Goal: Task Accomplishment & Management: Use online tool/utility

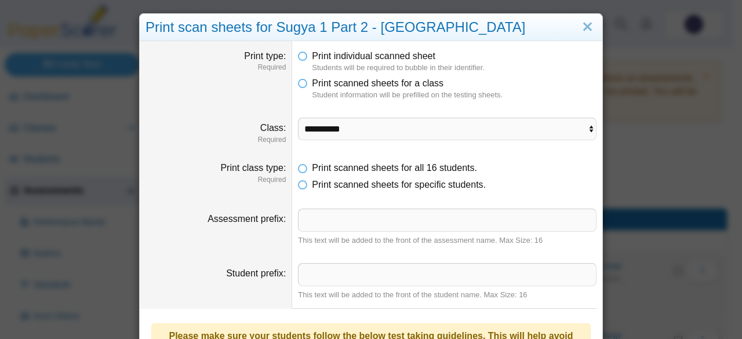
select select "**********"
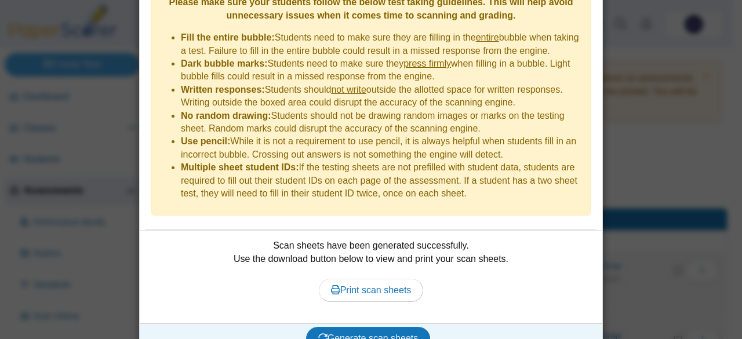
scroll to position [332, 0]
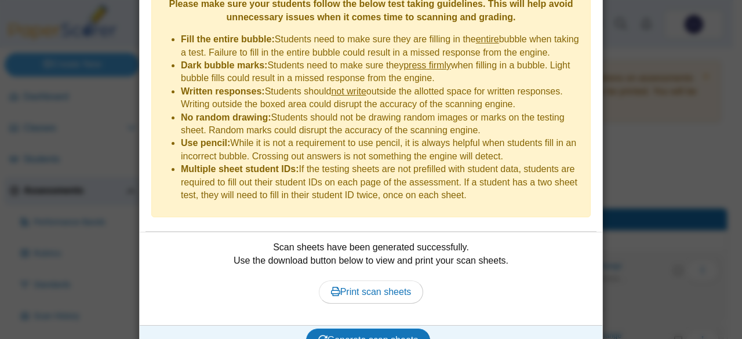
click at [681, 235] on div "**********" at bounding box center [371, 169] width 742 height 339
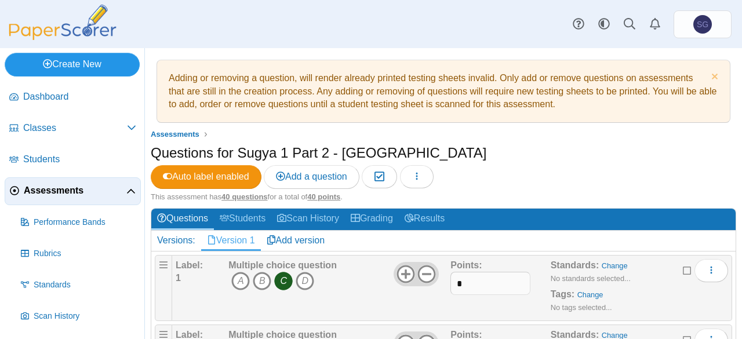
click at [83, 60] on link "Create New" at bounding box center [72, 64] width 135 height 23
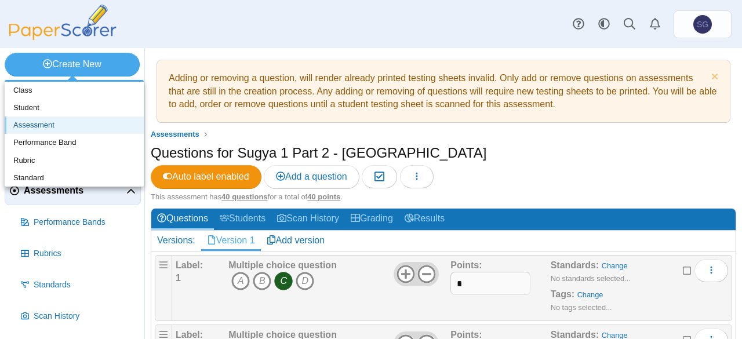
click at [29, 130] on link "Assessment" at bounding box center [74, 125] width 139 height 17
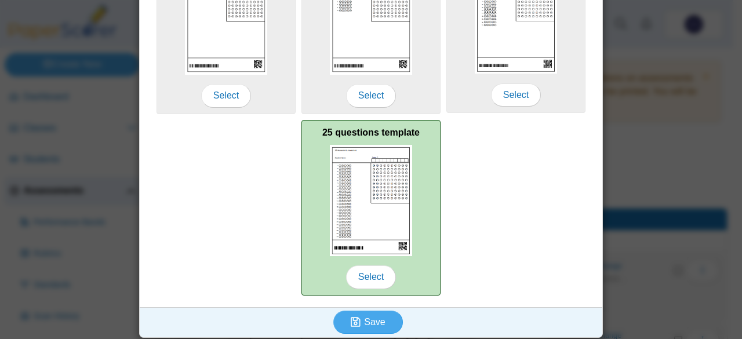
scroll to position [49, 0]
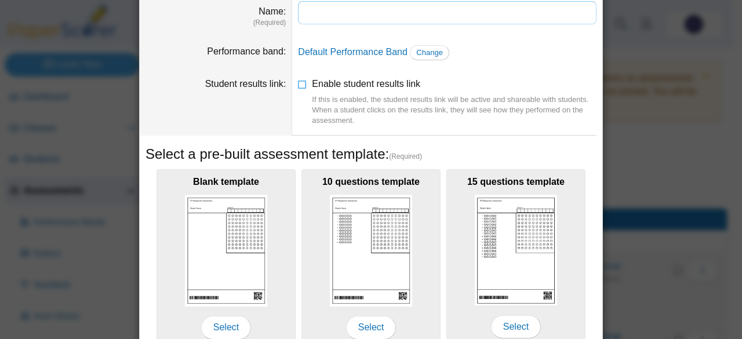
click at [390, 10] on input "Name" at bounding box center [447, 12] width 299 height 23
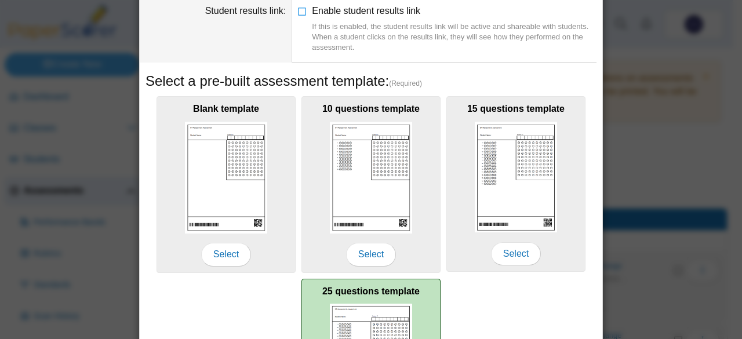
scroll to position [281, 0]
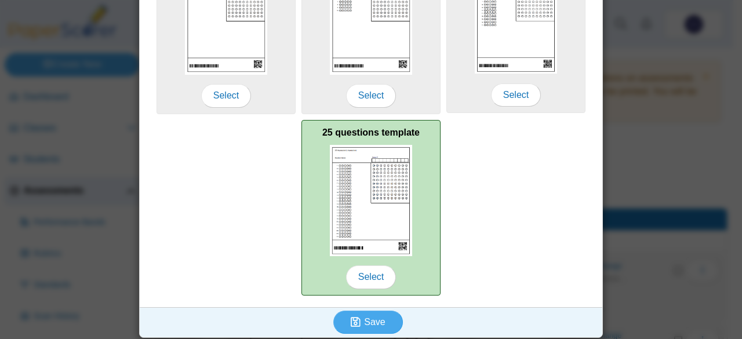
type input "**********"
click at [392, 177] on img at bounding box center [371, 200] width 82 height 111
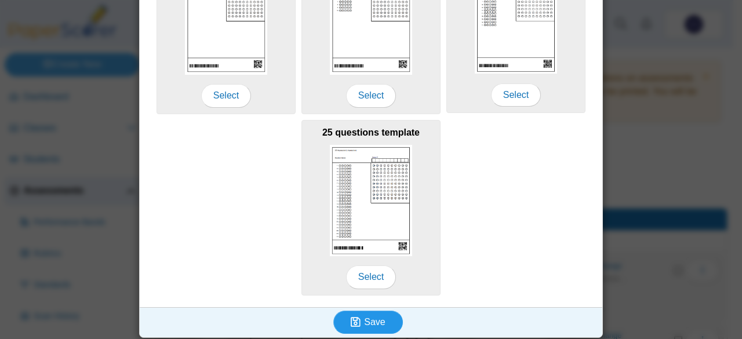
click at [364, 324] on button "Save" at bounding box center [368, 322] width 70 height 23
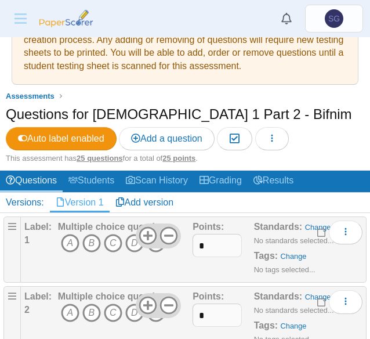
scroll to position [116, 0]
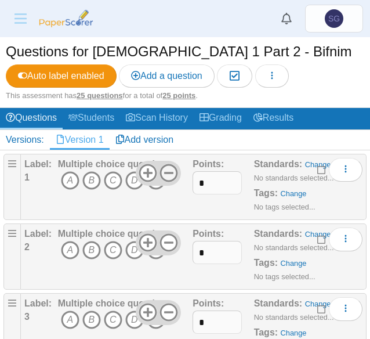
click at [161, 176] on icon at bounding box center [168, 172] width 19 height 19
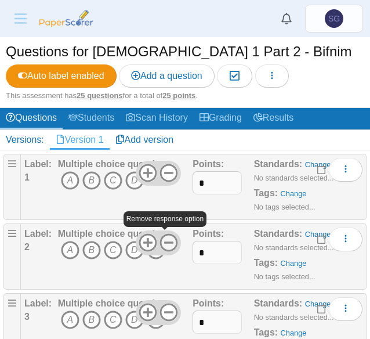
click at [163, 241] on use at bounding box center [169, 243] width 18 height 18
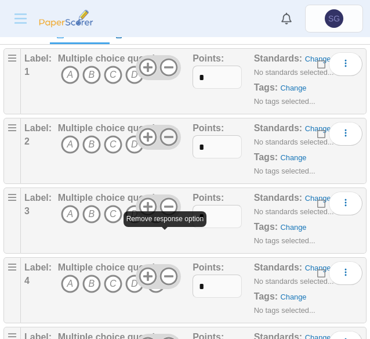
scroll to position [232, 0]
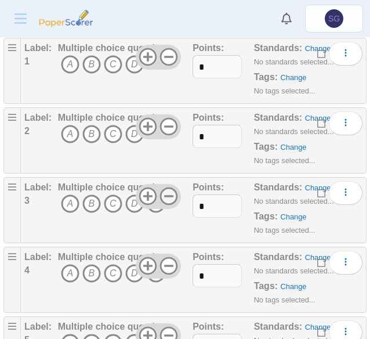
click at [162, 193] on use at bounding box center [169, 196] width 18 height 18
click at [163, 263] on use at bounding box center [169, 266] width 18 height 18
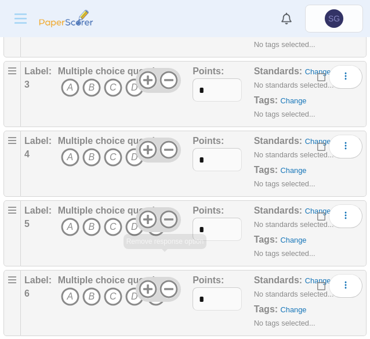
click at [164, 216] on use at bounding box center [169, 219] width 18 height 18
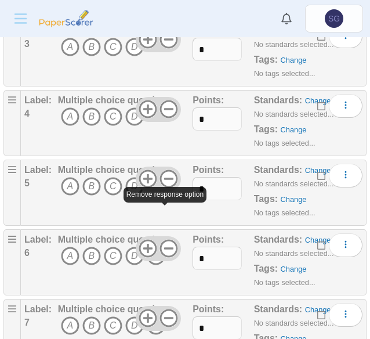
scroll to position [406, 0]
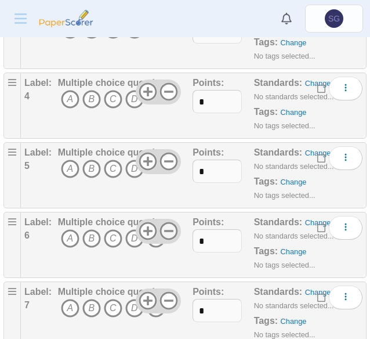
click at [165, 230] on icon at bounding box center [168, 230] width 19 height 19
click at [164, 292] on icon at bounding box center [168, 300] width 19 height 19
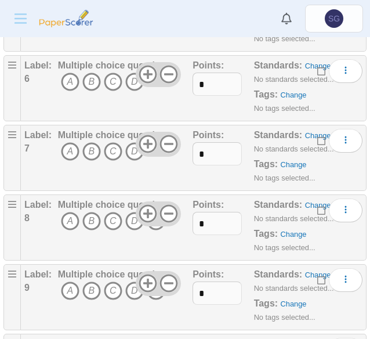
scroll to position [580, 0]
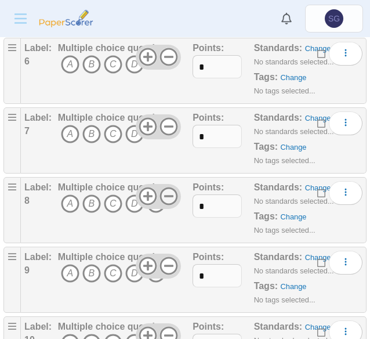
click at [162, 192] on use at bounding box center [169, 196] width 18 height 18
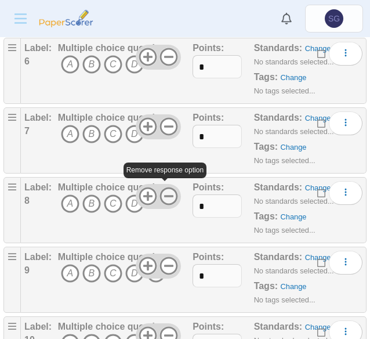
scroll to position [754, 0]
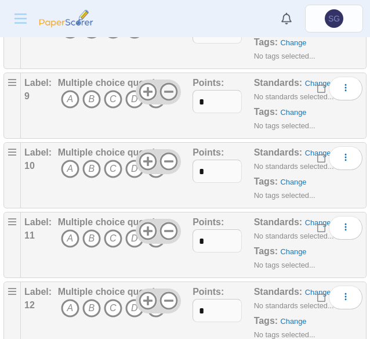
click at [163, 82] on icon at bounding box center [168, 91] width 19 height 19
click at [167, 155] on icon at bounding box center [168, 161] width 19 height 19
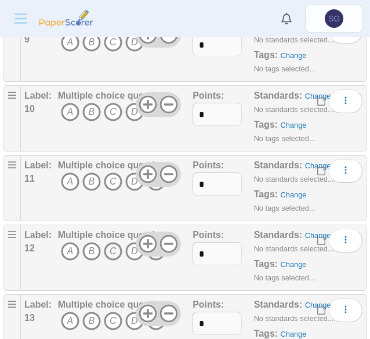
scroll to position [870, 0]
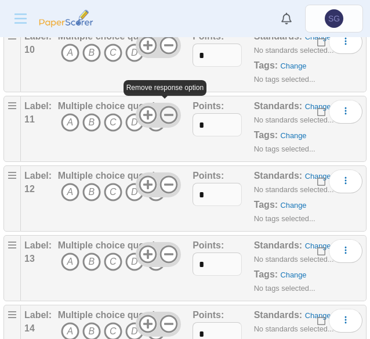
click at [167, 109] on use at bounding box center [169, 115] width 18 height 18
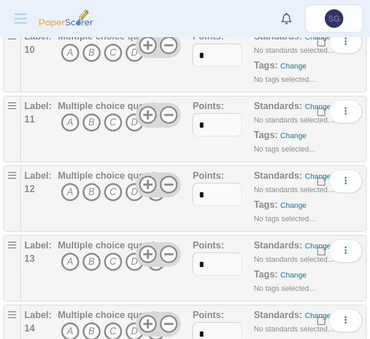
click at [165, 175] on icon at bounding box center [168, 184] width 19 height 19
click at [163, 249] on use at bounding box center [169, 254] width 18 height 18
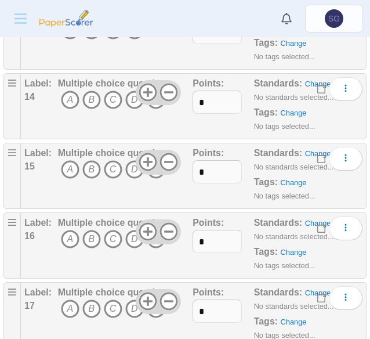
scroll to position [1101, 0]
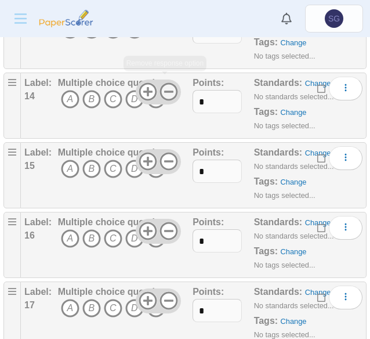
click at [169, 84] on icon at bounding box center [168, 91] width 19 height 19
click at [167, 155] on use at bounding box center [169, 161] width 18 height 18
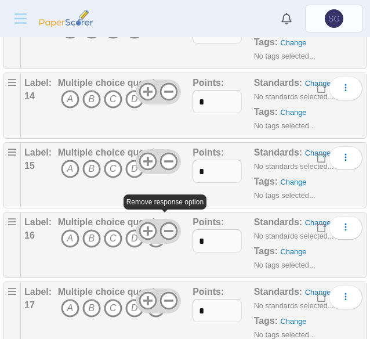
click at [168, 224] on use at bounding box center [169, 231] width 18 height 18
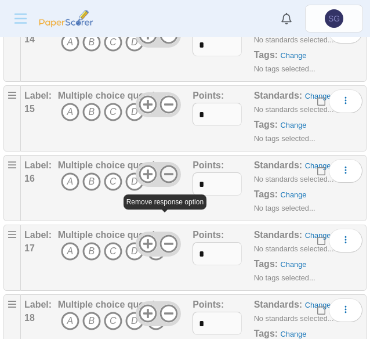
scroll to position [1217, 0]
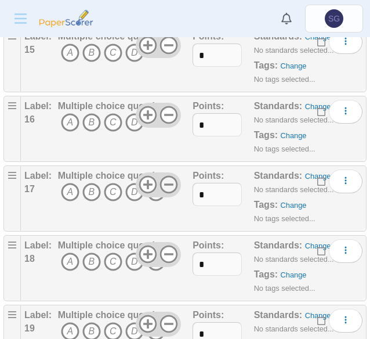
click at [161, 178] on icon at bounding box center [168, 184] width 19 height 19
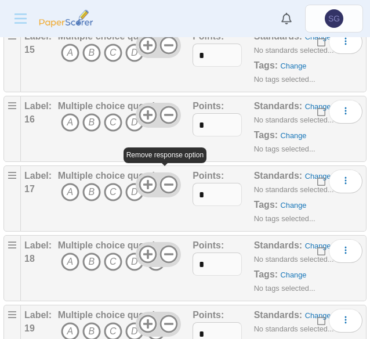
scroll to position [1275, 0]
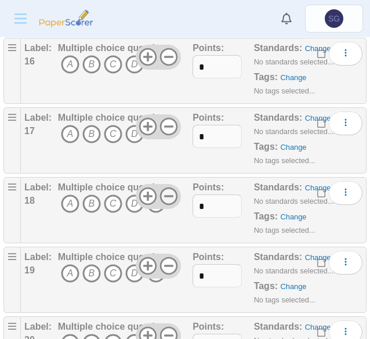
click at [166, 193] on icon at bounding box center [168, 196] width 19 height 19
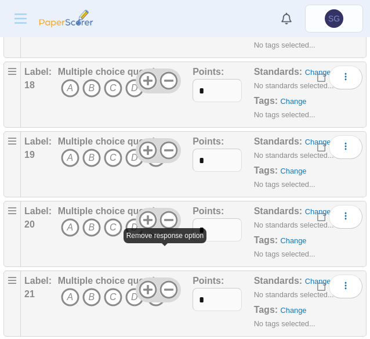
scroll to position [1391, 0]
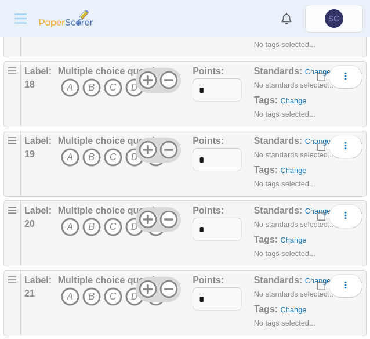
click at [165, 140] on icon at bounding box center [168, 149] width 19 height 19
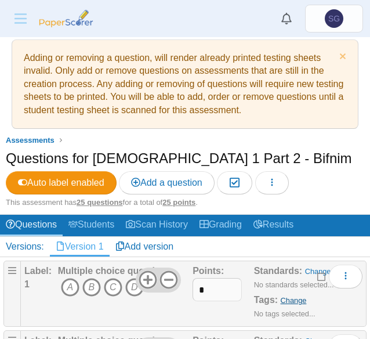
scroll to position [0, 0]
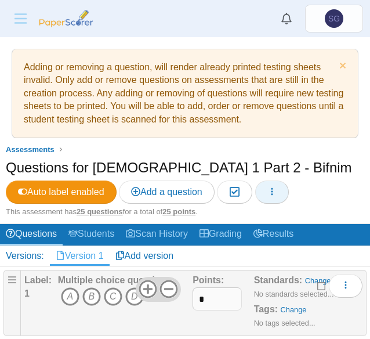
click at [273, 192] on icon "button" at bounding box center [271, 191] width 9 height 9
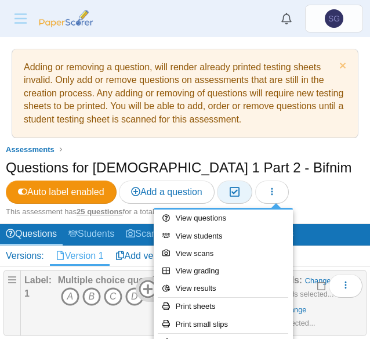
click at [240, 197] on icon "button" at bounding box center [234, 192] width 11 height 10
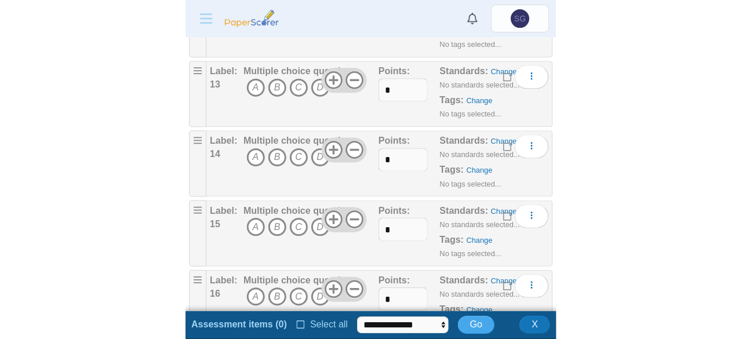
scroll to position [1449, 0]
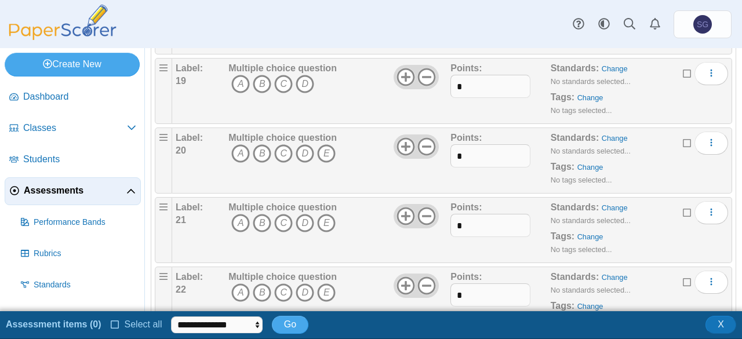
click at [683, 207] on icon at bounding box center [687, 211] width 9 height 8
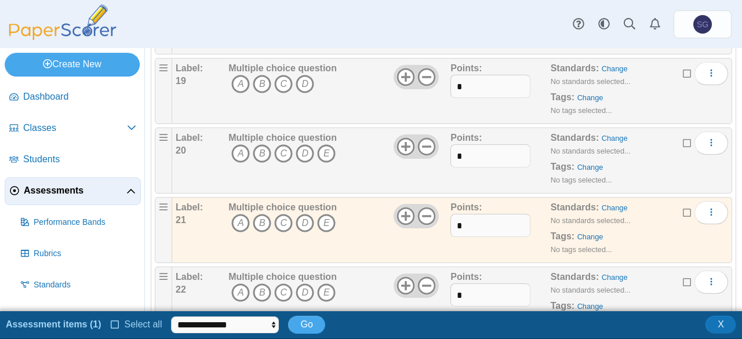
click at [683, 277] on icon at bounding box center [687, 281] width 9 height 8
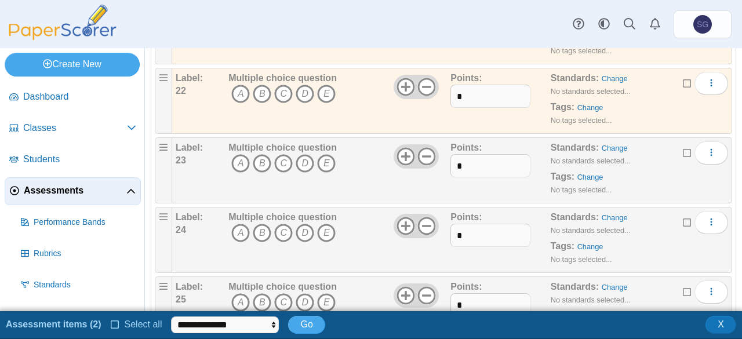
scroll to position [1671, 0]
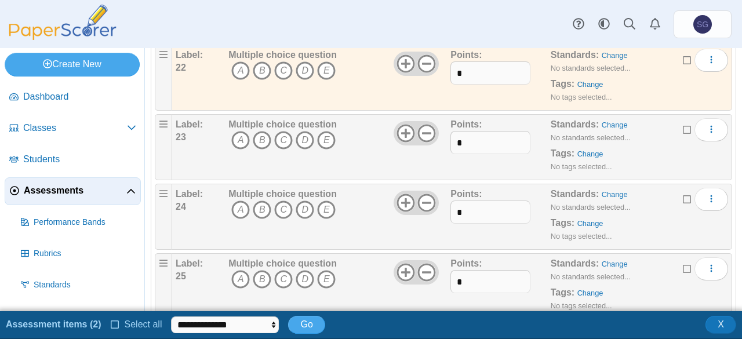
click at [683, 124] on icon at bounding box center [687, 128] width 9 height 8
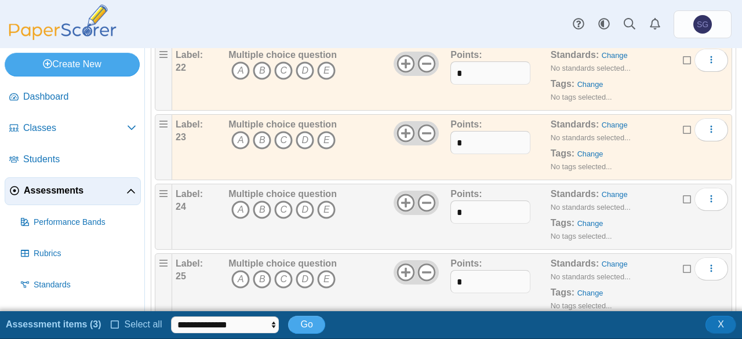
click at [683, 194] on icon at bounding box center [687, 198] width 9 height 8
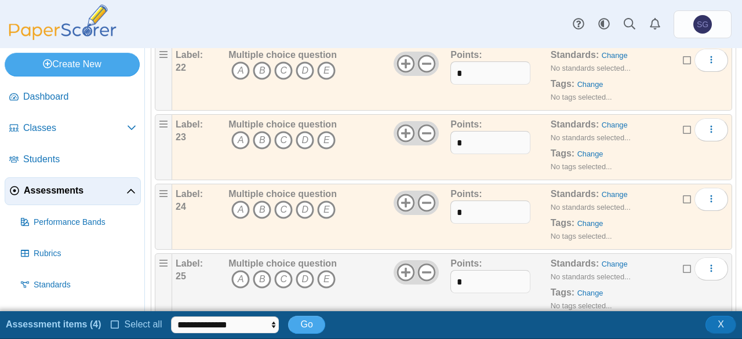
click at [683, 263] on label at bounding box center [687, 269] width 9 height 13
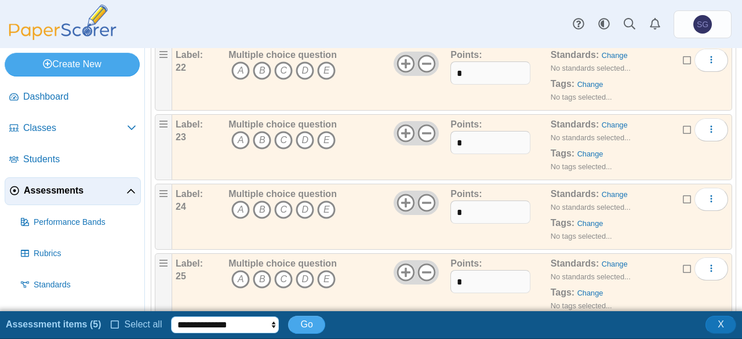
click at [214, 324] on select "**********" at bounding box center [225, 325] width 108 height 17
select select "******"
click at [171, 317] on select "**********" at bounding box center [225, 325] width 108 height 17
click at [308, 331] on button "Go" at bounding box center [306, 324] width 37 height 17
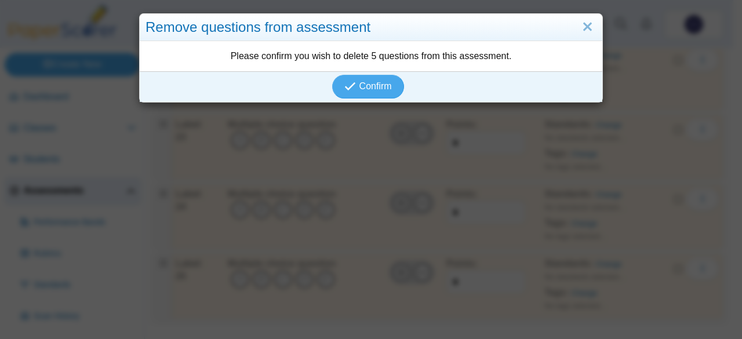
scroll to position [1644, 0]
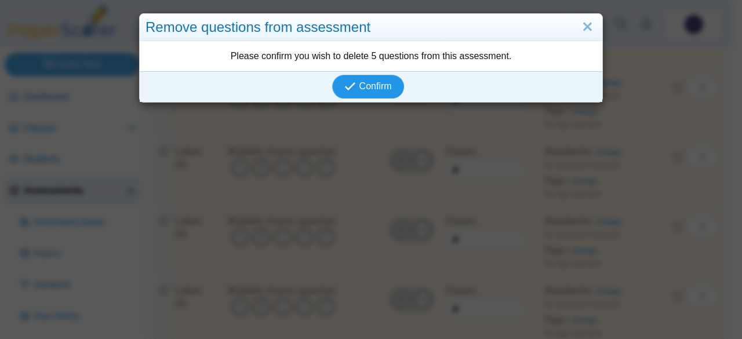
click at [373, 89] on span "Confirm" at bounding box center [375, 86] width 32 height 10
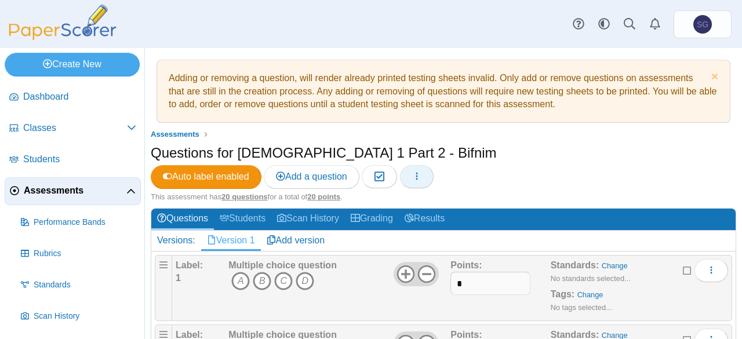
click at [434, 165] on button "button" at bounding box center [417, 176] width 34 height 23
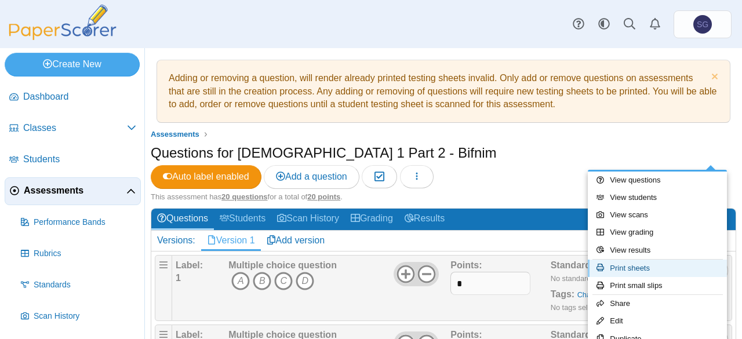
click at [655, 271] on link "Print sheets" at bounding box center [657, 268] width 139 height 17
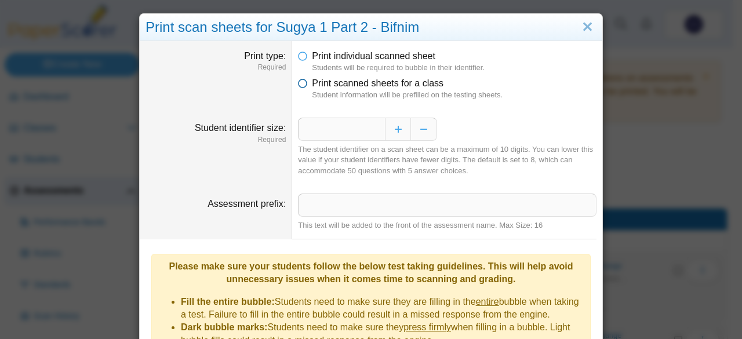
click at [298, 85] on icon at bounding box center [302, 81] width 9 height 8
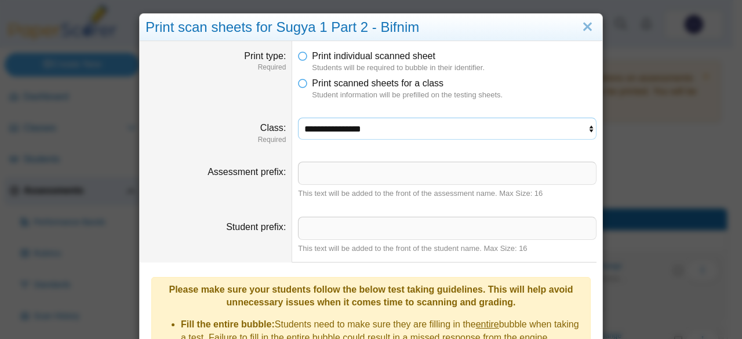
drag, startPoint x: 344, startPoint y: 123, endPoint x: 343, endPoint y: 133, distance: 9.3
click at [344, 124] on select "**********" at bounding box center [447, 129] width 299 height 22
select select "**********"
click at [298, 118] on select "**********" at bounding box center [447, 129] width 299 height 22
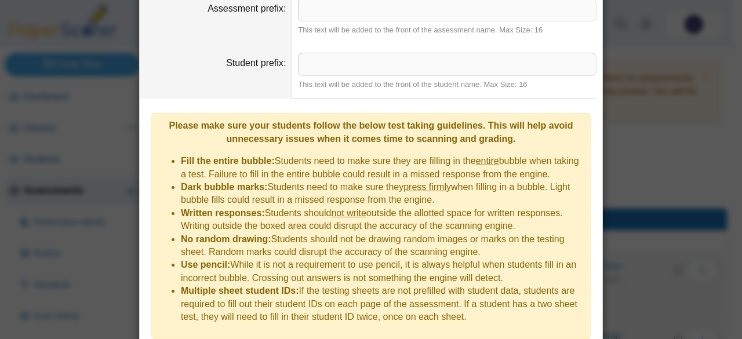
scroll to position [241, 0]
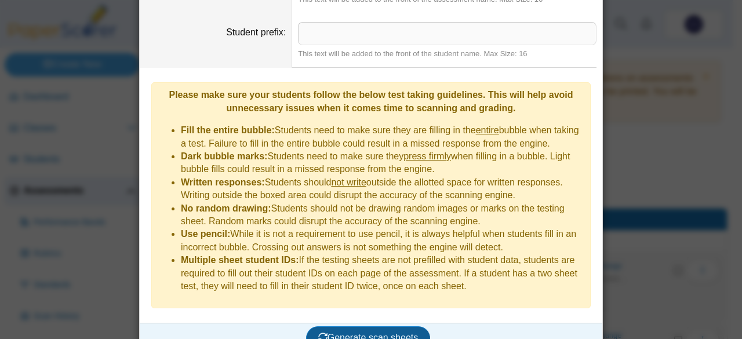
click at [361, 333] on span "Generate scan sheets" at bounding box center [368, 338] width 100 height 10
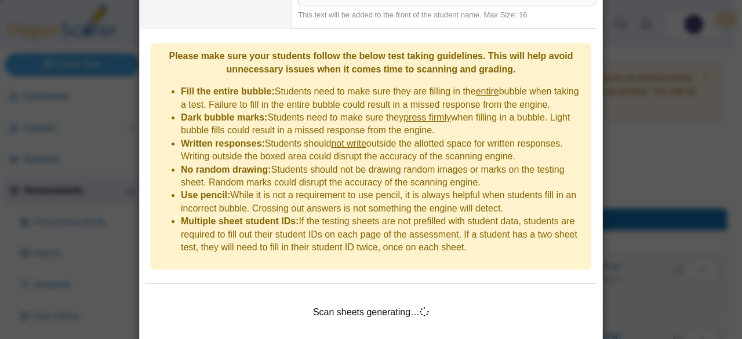
scroll to position [298, 0]
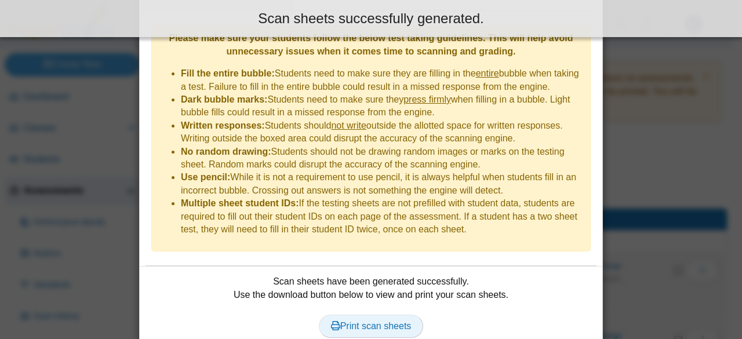
click at [394, 321] on span "Print scan sheets" at bounding box center [371, 326] width 81 height 10
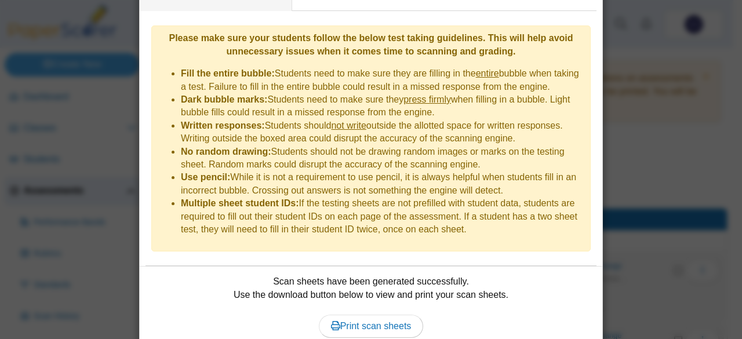
drag, startPoint x: 685, startPoint y: 167, endPoint x: 660, endPoint y: 173, distance: 26.3
click at [685, 166] on div "**********" at bounding box center [371, 169] width 742 height 339
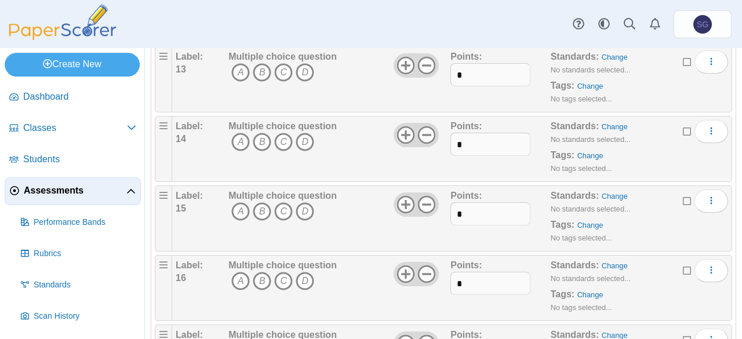
scroll to position [1298, 0]
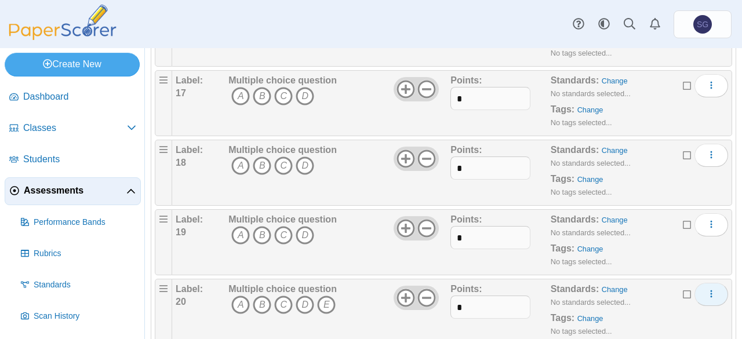
click at [711, 283] on button "More options" at bounding box center [711, 294] width 34 height 23
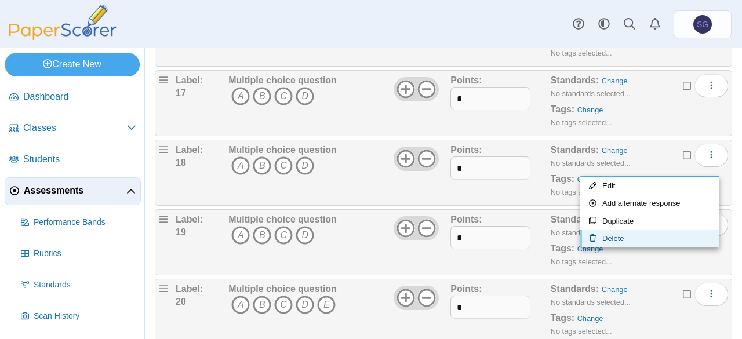
click at [631, 237] on link "Delete" at bounding box center [649, 238] width 139 height 17
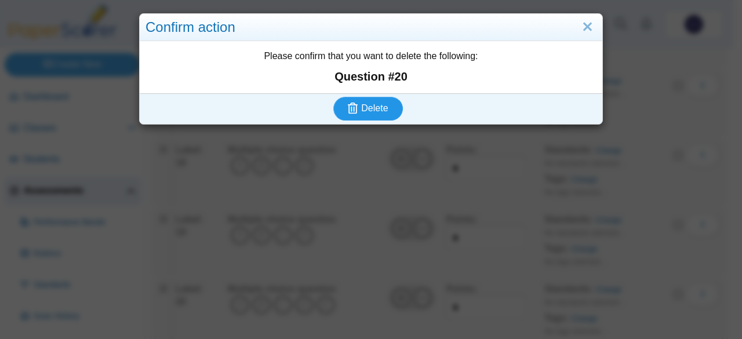
click at [368, 110] on span "Delete" at bounding box center [374, 108] width 27 height 10
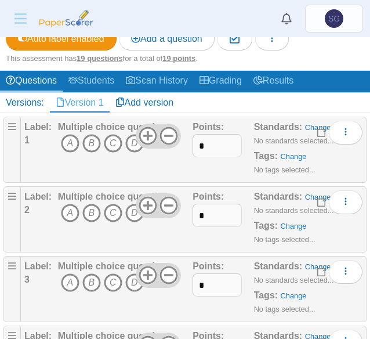
scroll to position [128, 0]
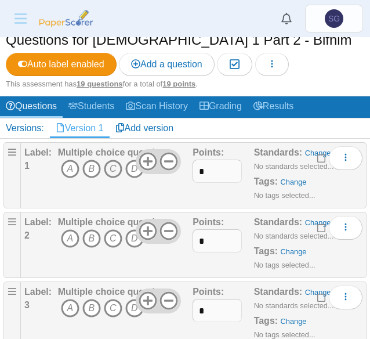
click at [114, 174] on icon "C" at bounding box center [113, 168] width 19 height 19
click at [88, 236] on icon "B" at bounding box center [91, 238] width 19 height 19
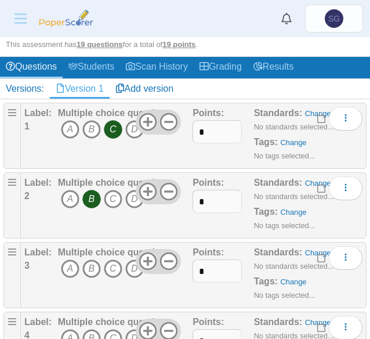
scroll to position [186, 0]
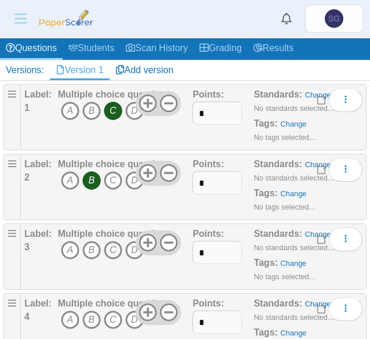
click at [117, 247] on icon "C" at bounding box center [113, 250] width 19 height 19
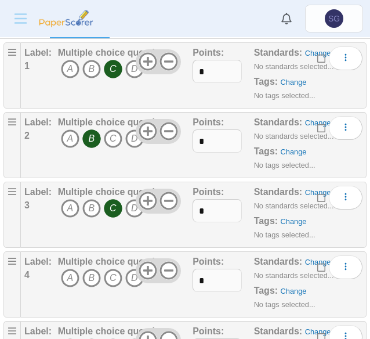
scroll to position [301, 0]
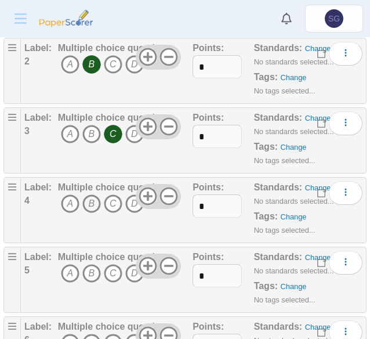
click at [94, 202] on icon "B" at bounding box center [91, 203] width 19 height 19
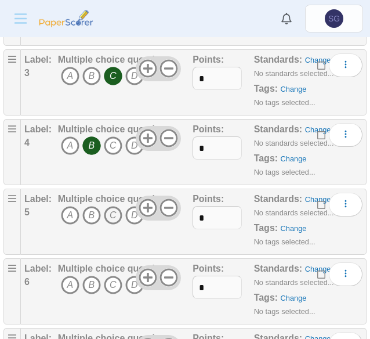
click at [114, 214] on icon "C" at bounding box center [113, 215] width 19 height 19
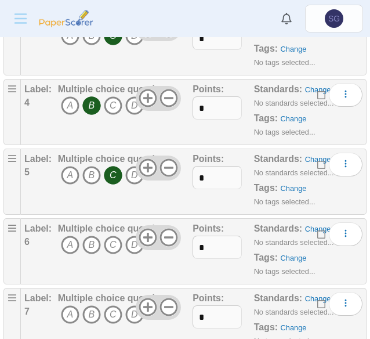
scroll to position [417, 0]
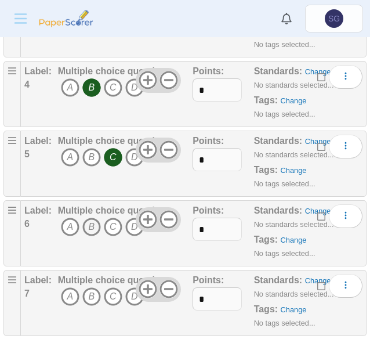
click at [88, 225] on icon "B" at bounding box center [91, 226] width 19 height 19
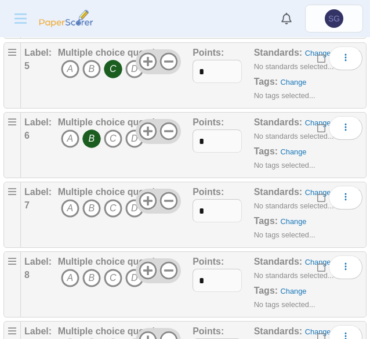
scroll to position [533, 0]
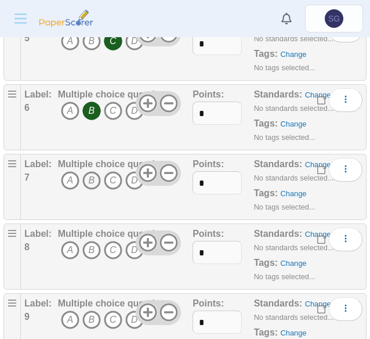
click at [90, 181] on icon "B" at bounding box center [91, 180] width 19 height 19
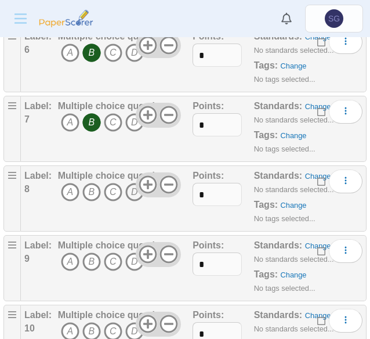
click at [128, 189] on icon "D" at bounding box center [134, 192] width 19 height 19
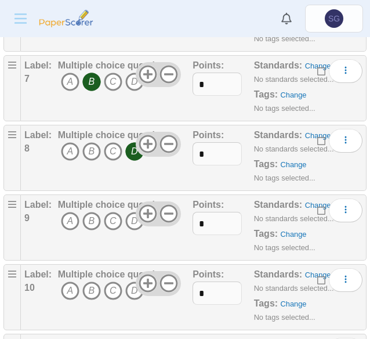
scroll to position [649, 0]
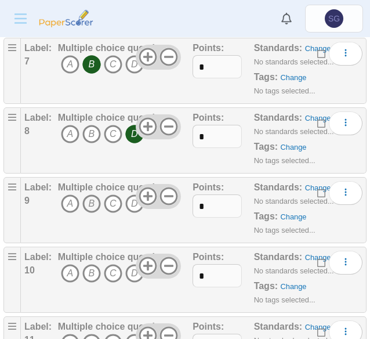
click at [89, 199] on icon "B" at bounding box center [91, 203] width 19 height 19
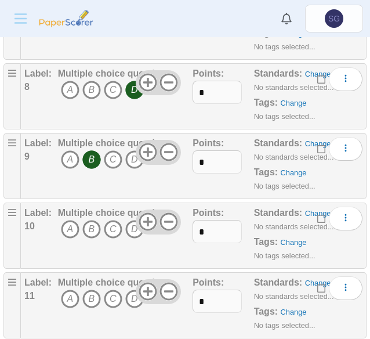
scroll to position [765, 0]
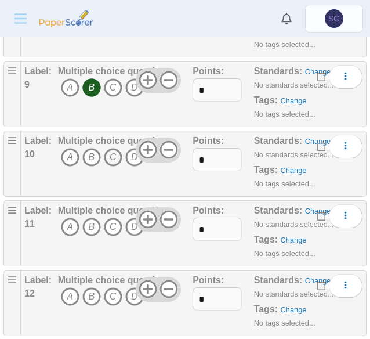
click at [119, 152] on icon "C" at bounding box center [113, 157] width 19 height 19
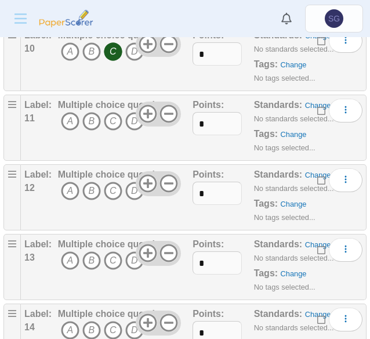
scroll to position [939, 0]
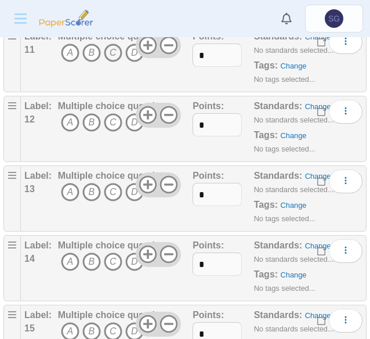
click at [114, 50] on icon "C" at bounding box center [113, 52] width 19 height 19
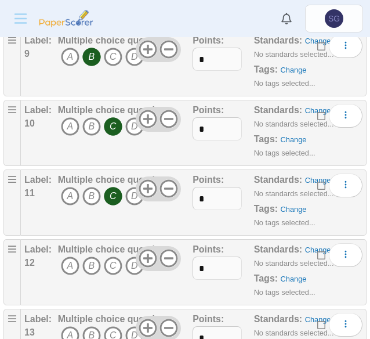
scroll to position [823, 0]
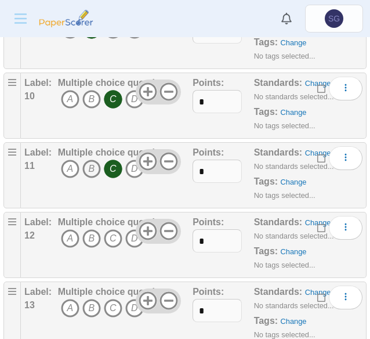
click at [87, 166] on icon "B" at bounding box center [91, 168] width 19 height 19
click at [107, 168] on icon "C" at bounding box center [113, 168] width 19 height 19
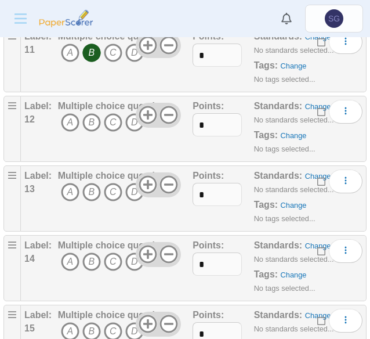
scroll to position [997, 0]
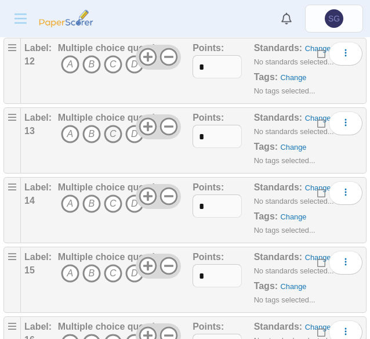
click at [115, 128] on icon "C" at bounding box center [113, 134] width 19 height 19
click at [112, 55] on icon "C" at bounding box center [113, 64] width 19 height 19
click at [109, 129] on icon "C" at bounding box center [113, 134] width 19 height 19
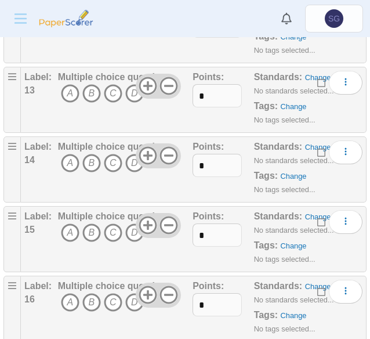
scroll to position [1055, 0]
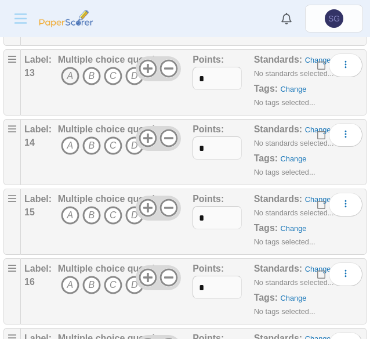
click at [70, 68] on icon "A" at bounding box center [70, 76] width 19 height 19
click at [89, 139] on icon "B" at bounding box center [91, 145] width 19 height 19
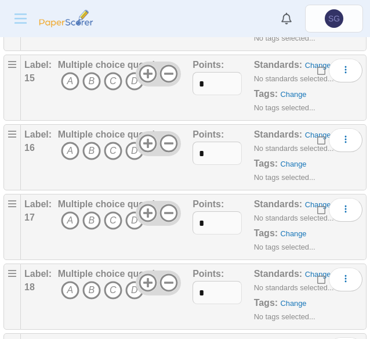
scroll to position [1171, 0]
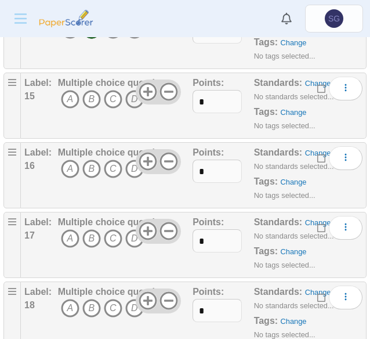
click at [134, 96] on icon "D" at bounding box center [134, 99] width 19 height 19
click at [91, 165] on icon "B" at bounding box center [91, 168] width 19 height 19
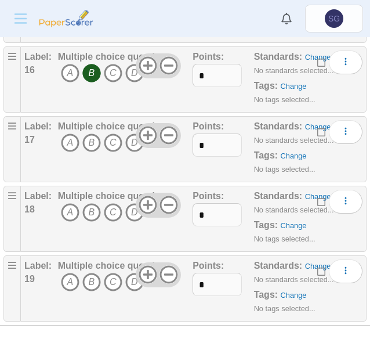
scroll to position [1267, 0]
click at [74, 133] on icon "A" at bounding box center [70, 142] width 19 height 19
click at [115, 206] on icon "C" at bounding box center [113, 211] width 19 height 19
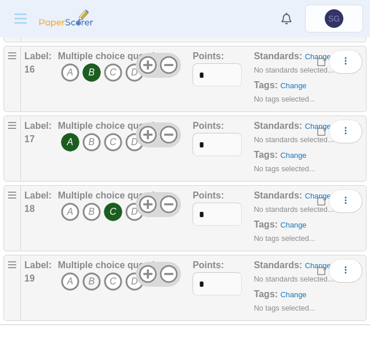
click at [88, 273] on icon "B" at bounding box center [91, 281] width 19 height 19
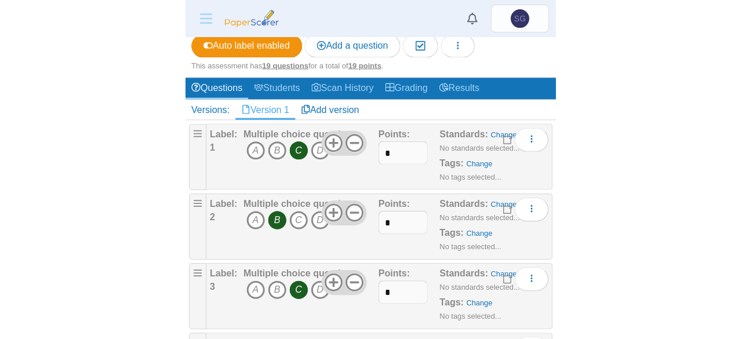
scroll to position [0, 0]
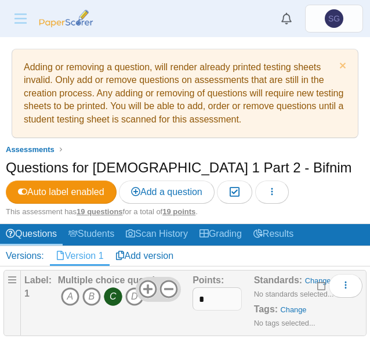
click at [315, 136] on li "Adding or removing a question, will render already printed testing sheets inval…" at bounding box center [185, 93] width 347 height 89
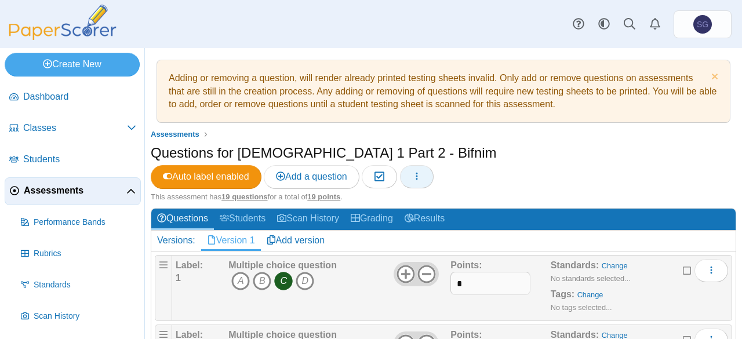
click at [434, 165] on button "button" at bounding box center [417, 176] width 34 height 23
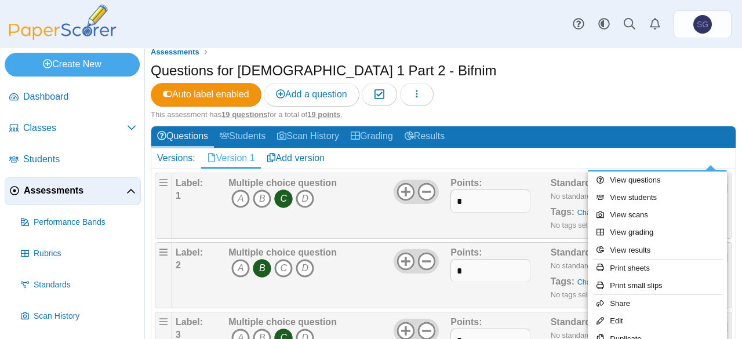
scroll to position [64, 0]
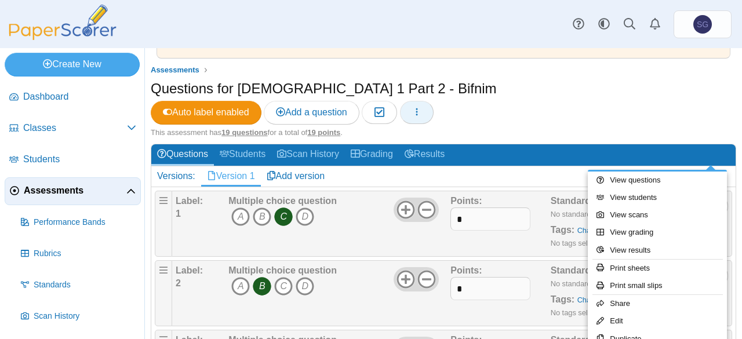
click at [421, 107] on span "button" at bounding box center [416, 112] width 9 height 10
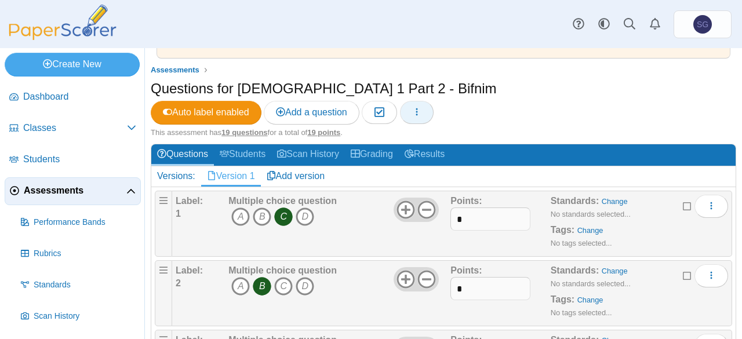
click at [421, 107] on icon "button" at bounding box center [416, 111] width 9 height 9
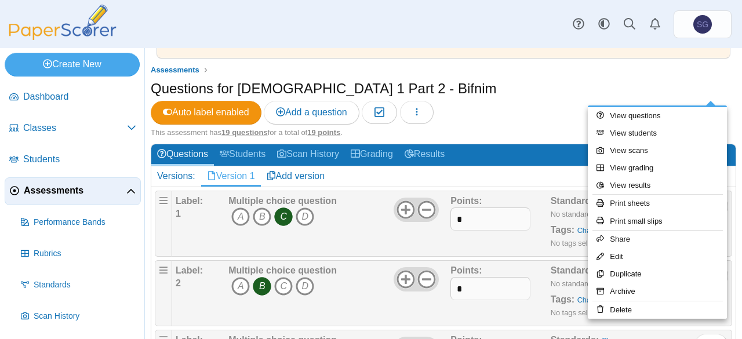
click at [401, 97] on div "Questions for Sugya 1 Part 2 - Bifnim Auto label enabled Add a question Moderat…" at bounding box center [444, 103] width 586 height 49
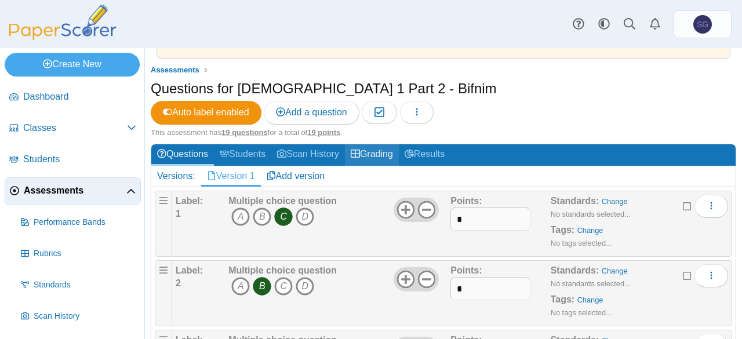
click at [393, 144] on link "Grading" at bounding box center [372, 154] width 54 height 21
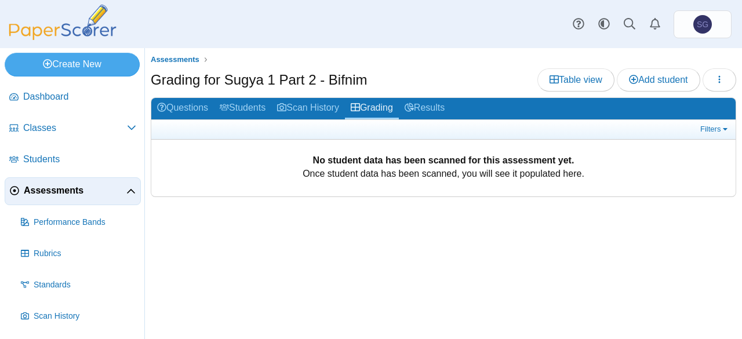
click at [37, 190] on span "Assessments" at bounding box center [75, 190] width 103 height 13
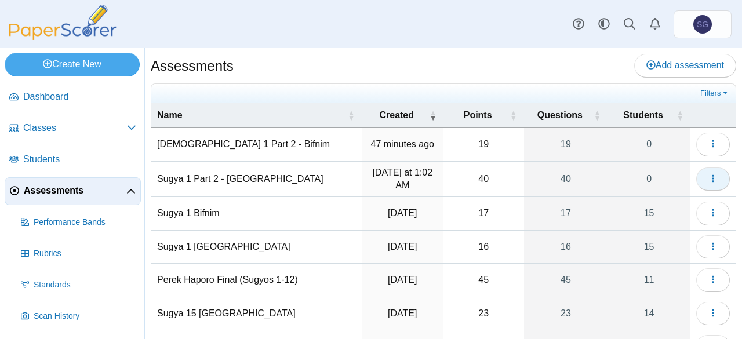
click at [708, 176] on icon "button" at bounding box center [712, 178] width 9 height 9
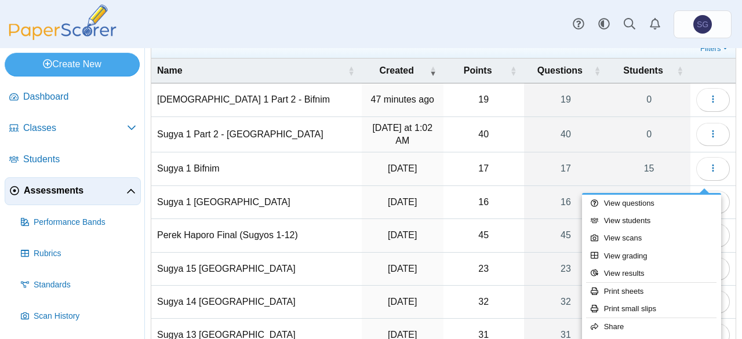
scroll to position [53, 0]
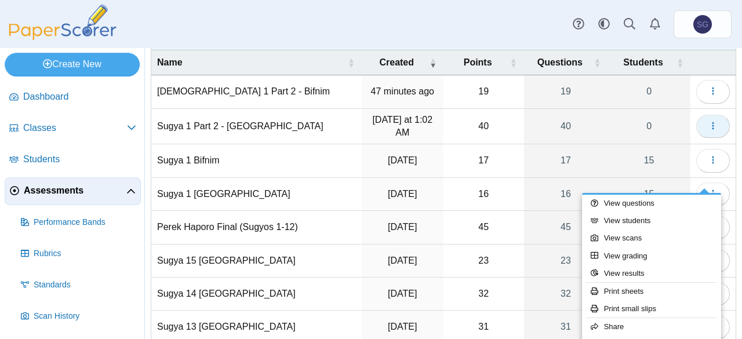
click at [711, 129] on button "button" at bounding box center [713, 126] width 34 height 23
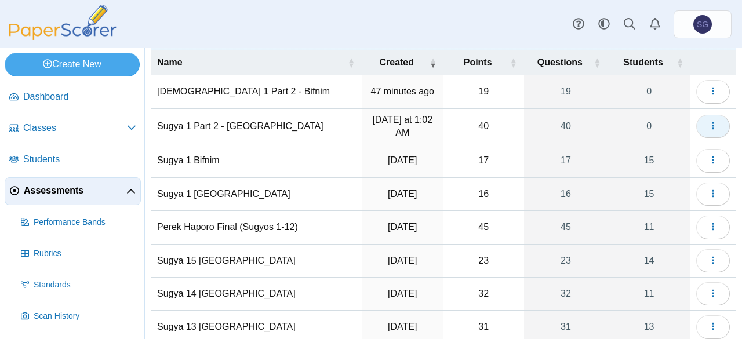
click at [711, 127] on button "button" at bounding box center [713, 126] width 34 height 23
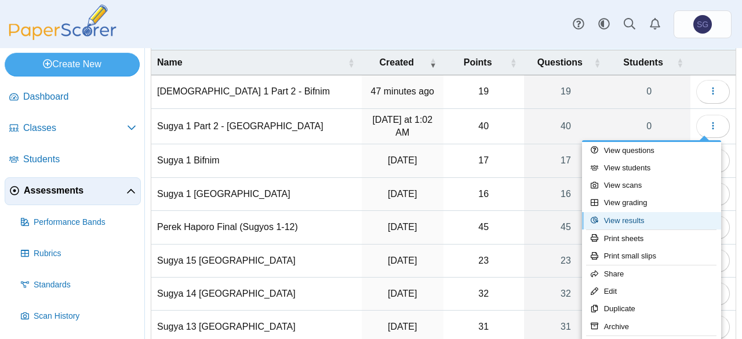
click at [656, 218] on link "View results" at bounding box center [651, 220] width 139 height 17
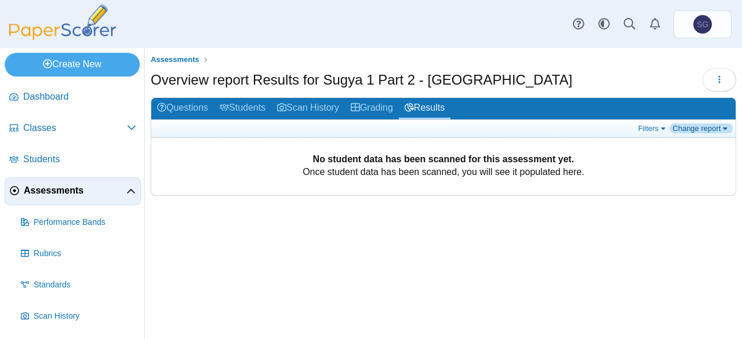
click at [704, 126] on link "Change report" at bounding box center [701, 128] width 63 height 10
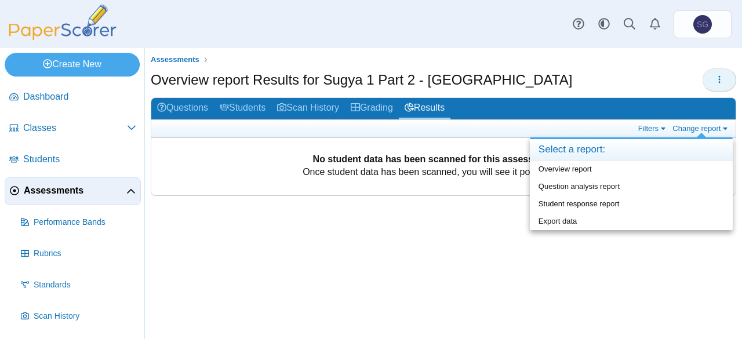
click at [718, 86] on button "button" at bounding box center [720, 79] width 34 height 23
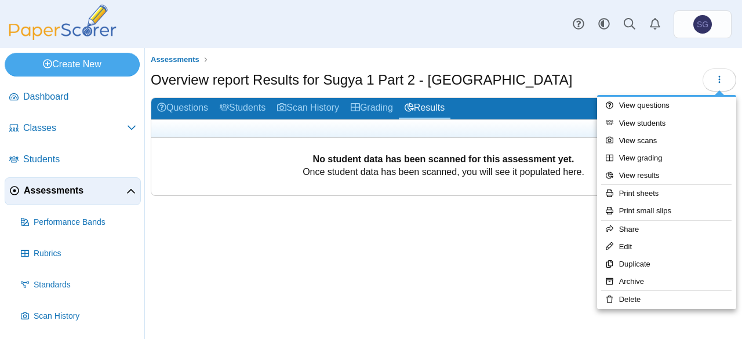
drag, startPoint x: 493, startPoint y: 214, endPoint x: 465, endPoint y: 194, distance: 34.4
click at [492, 213] on div "Assessments Overview report Results for Sugya 1 Part 2 - Havana" at bounding box center [443, 193] width 597 height 291
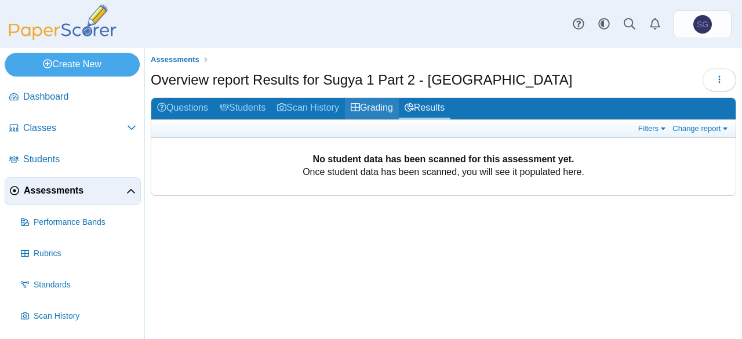
click at [387, 108] on link "Grading" at bounding box center [372, 108] width 54 height 21
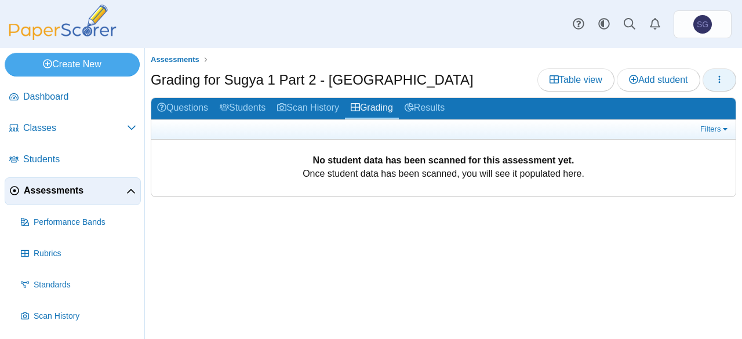
click at [730, 81] on button "button" at bounding box center [720, 79] width 34 height 23
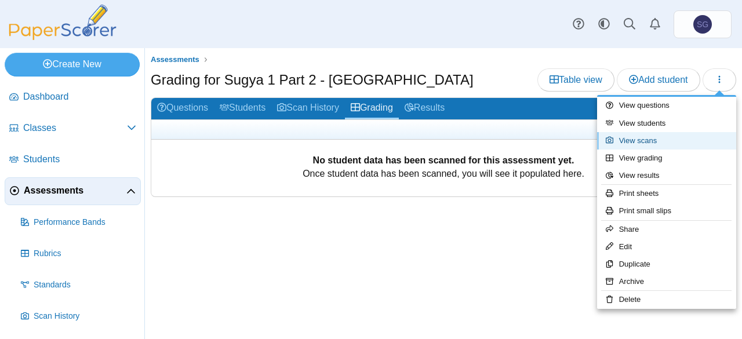
click at [654, 144] on link "View scans" at bounding box center [666, 140] width 139 height 17
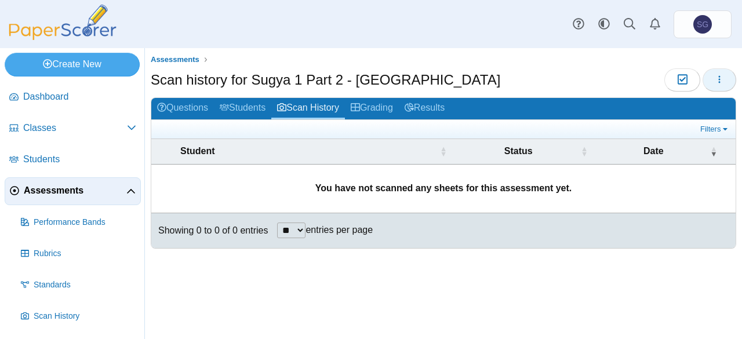
click at [726, 90] on button "button" at bounding box center [720, 79] width 34 height 23
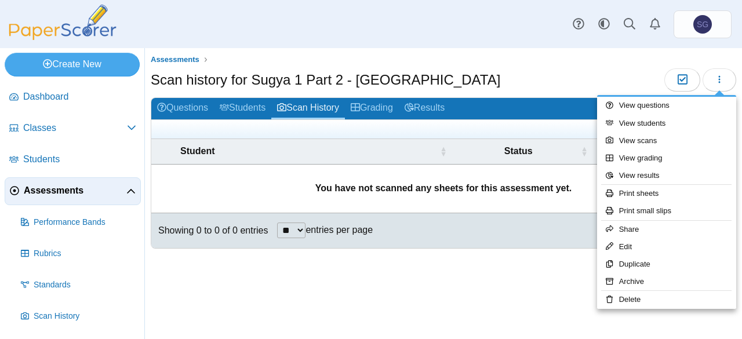
click at [449, 230] on div "Showing 0 to 0 of 0 entries ** ** ** *** entries per page « Prev Next »" at bounding box center [443, 230] width 584 height 35
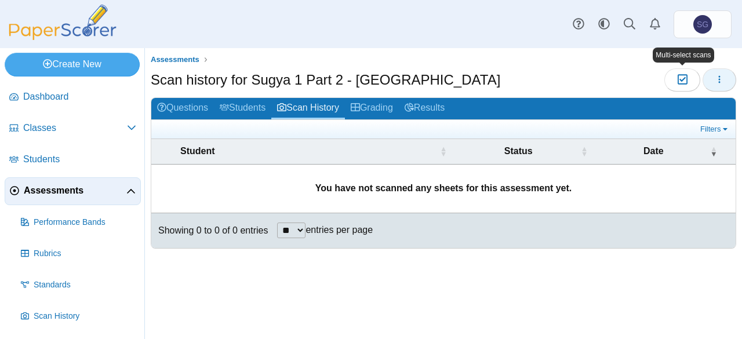
click at [708, 82] on button "button" at bounding box center [720, 79] width 34 height 23
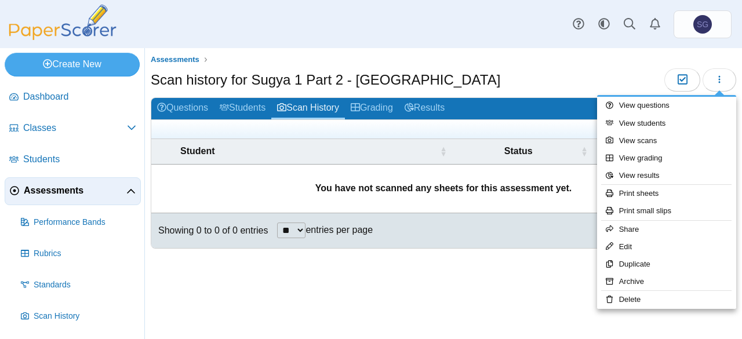
click at [430, 232] on div "Showing 0 to 0 of 0 entries ** ** ** *** entries per page « Prev Next »" at bounding box center [443, 230] width 584 height 35
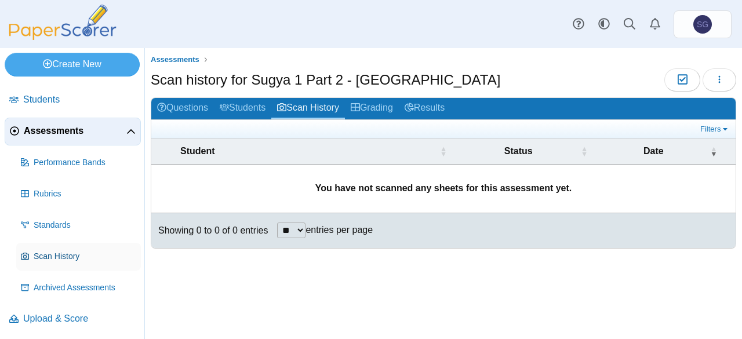
scroll to position [60, 0]
click at [68, 317] on span "Upload & Score" at bounding box center [79, 318] width 113 height 13
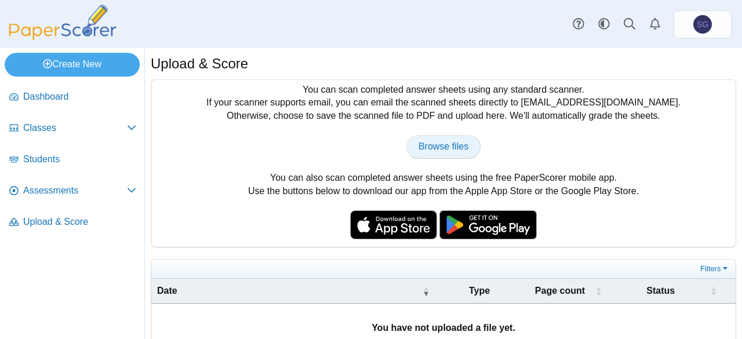
click at [435, 144] on span "Browse files" at bounding box center [444, 146] width 50 height 10
type input "**********"
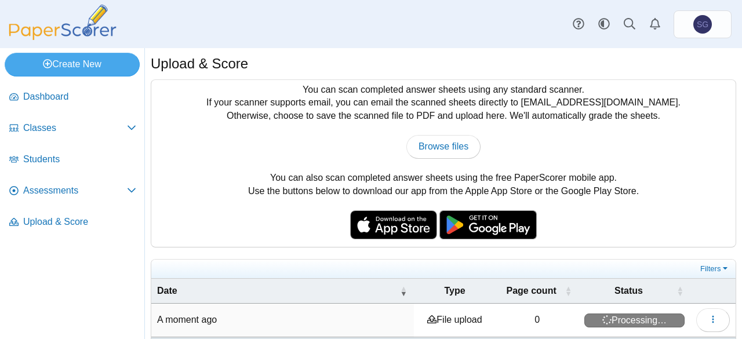
scroll to position [41, 0]
